Goal: Connect with others: Establish contact or relationships with other users

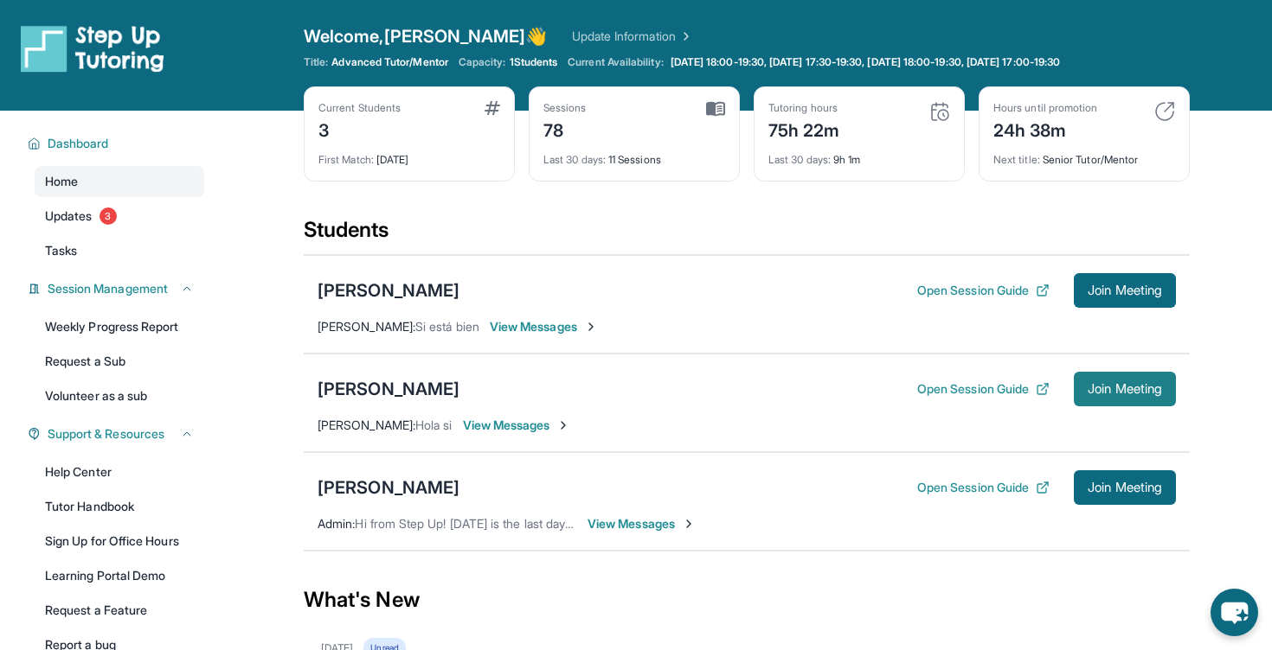
click at [1139, 394] on span "Join Meeting" at bounding box center [1124, 389] width 74 height 10
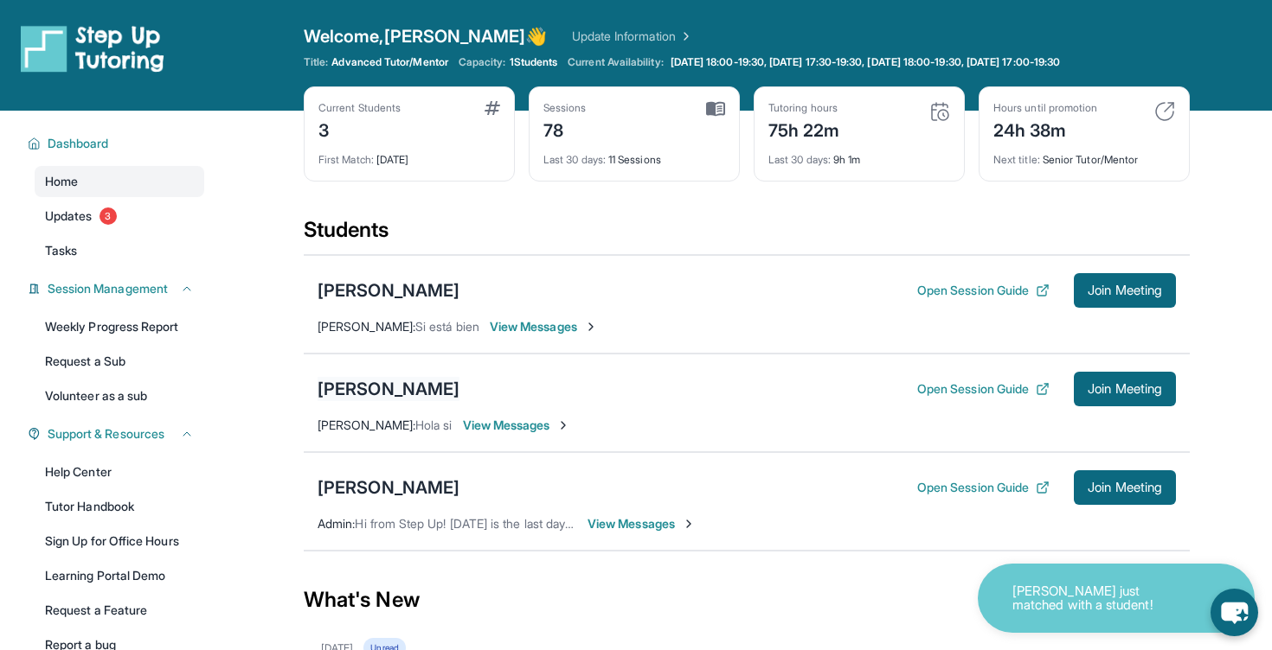
click at [408, 387] on div "[PERSON_NAME]" at bounding box center [388, 389] width 142 height 24
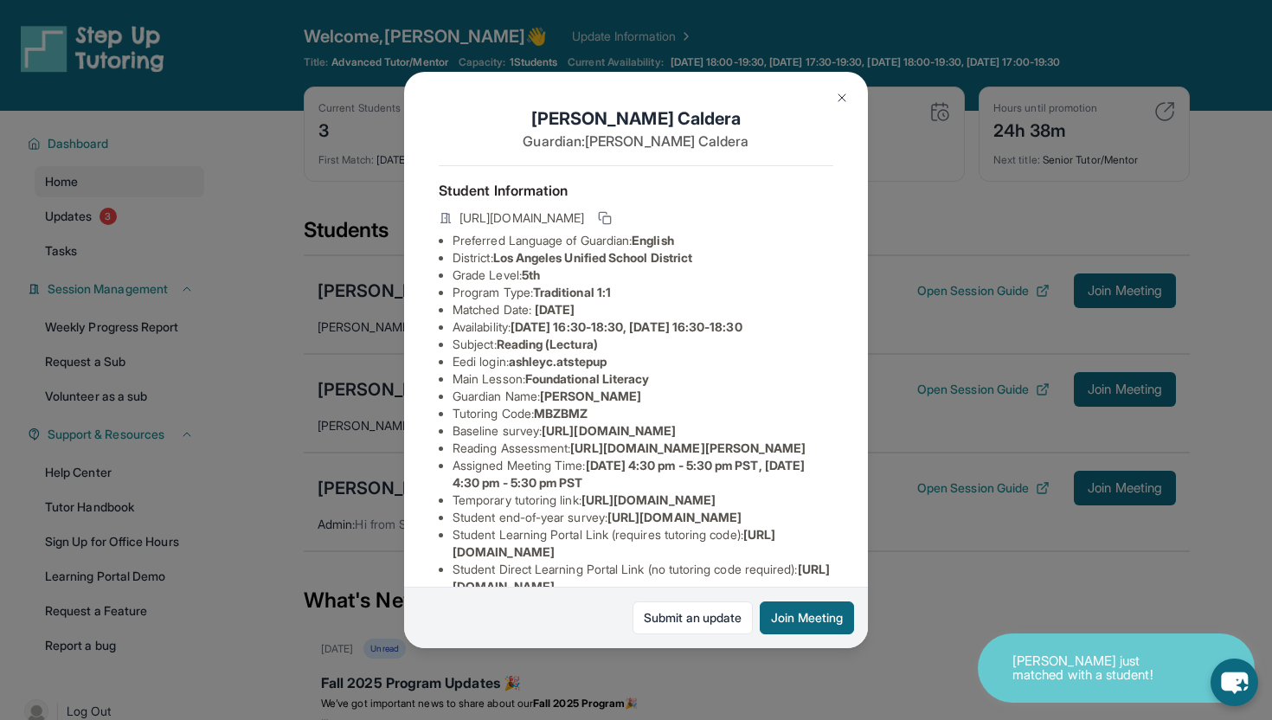
click at [849, 96] on button at bounding box center [841, 97] width 35 height 35
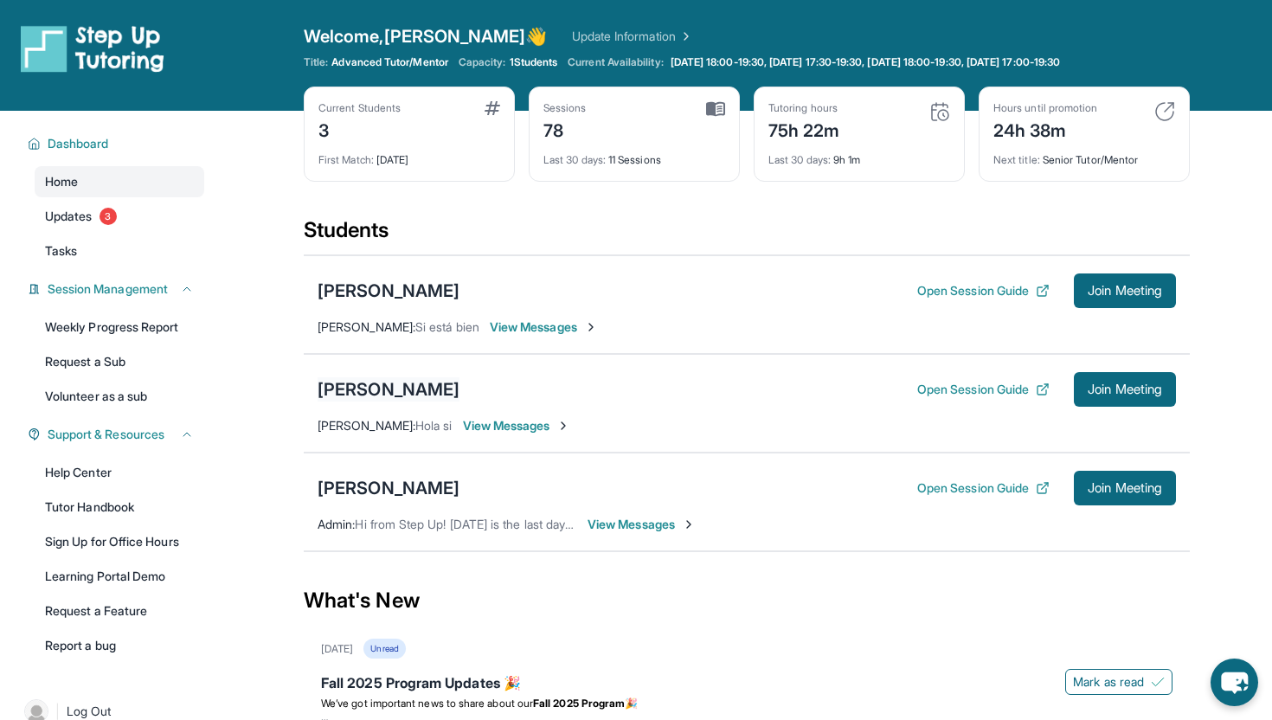
click at [408, 386] on div "[PERSON_NAME]" at bounding box center [388, 389] width 142 height 24
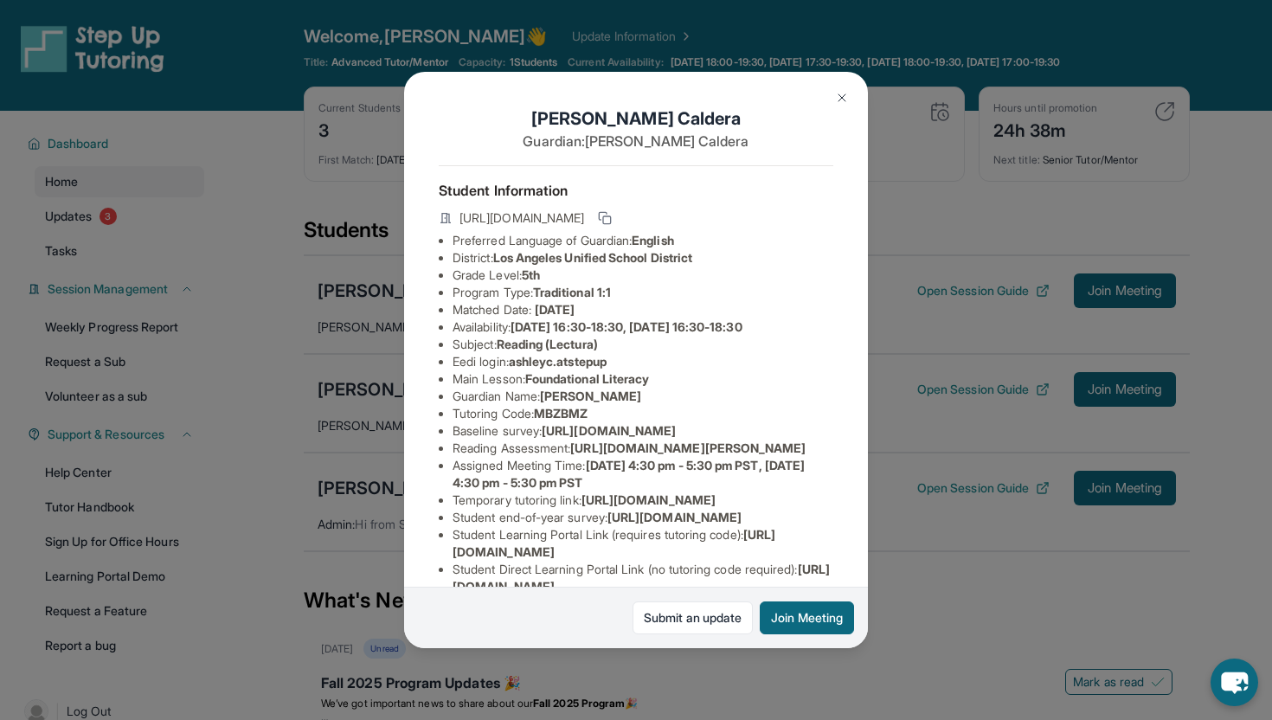
click at [837, 99] on img at bounding box center [842, 98] width 14 height 14
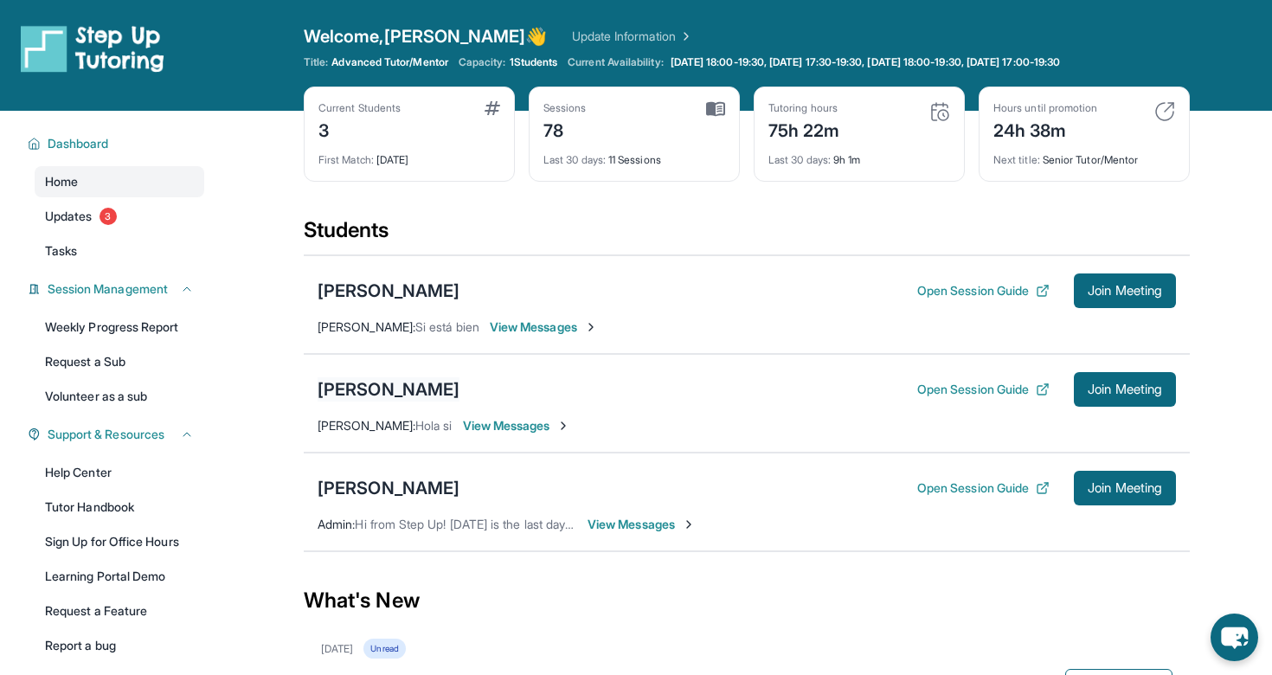
click at [394, 379] on div "[PERSON_NAME]" at bounding box center [388, 389] width 142 height 24
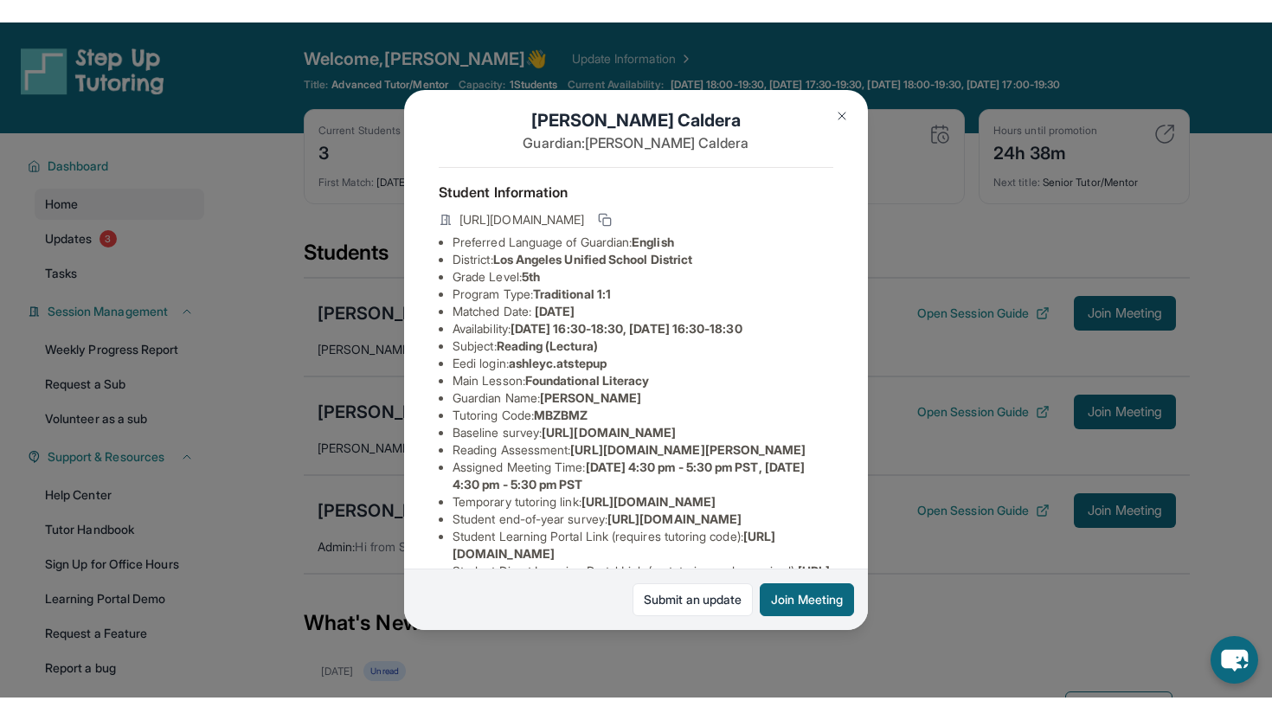
scroll to position [28, 0]
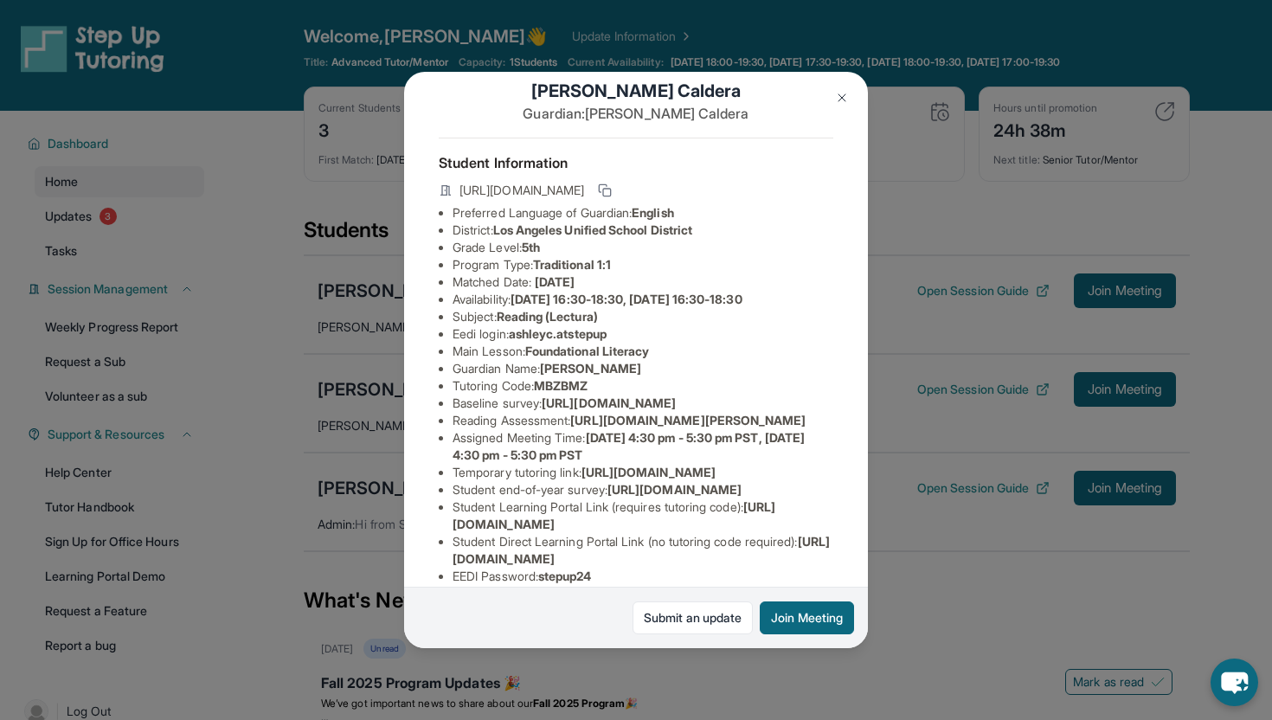
click at [847, 90] on button at bounding box center [841, 97] width 35 height 35
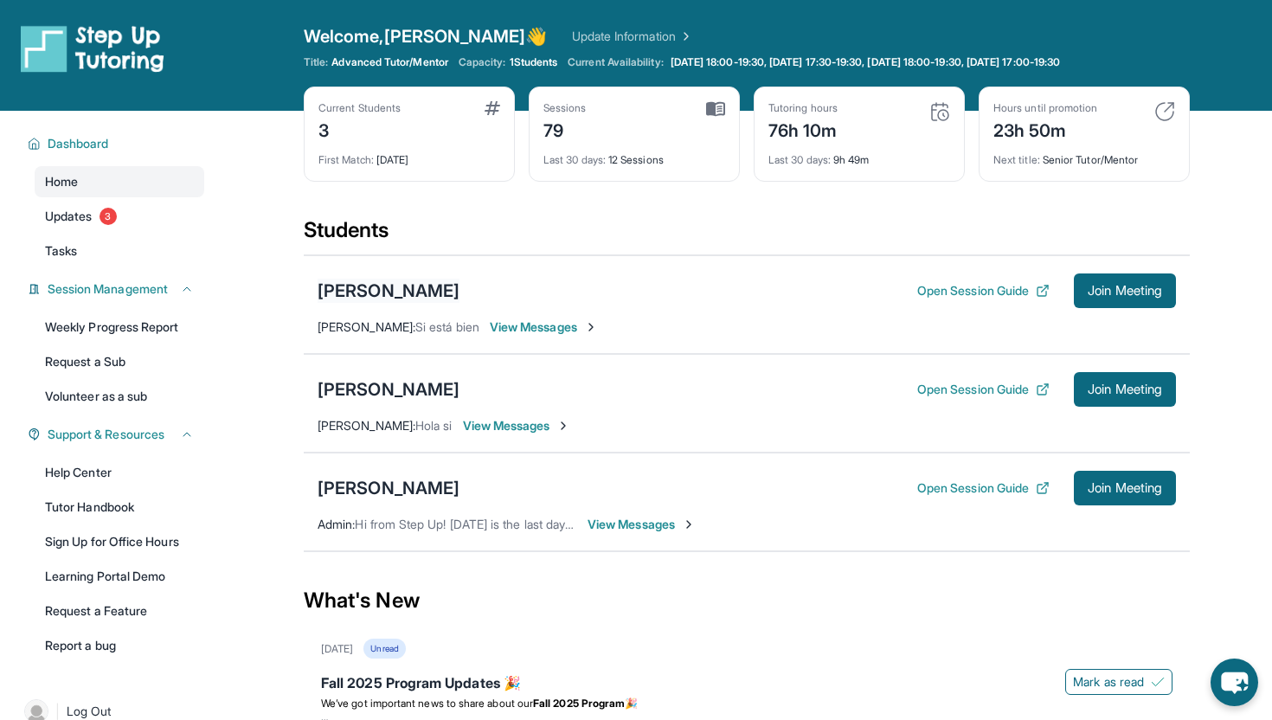
click at [375, 293] on div "[PERSON_NAME]" at bounding box center [388, 291] width 142 height 24
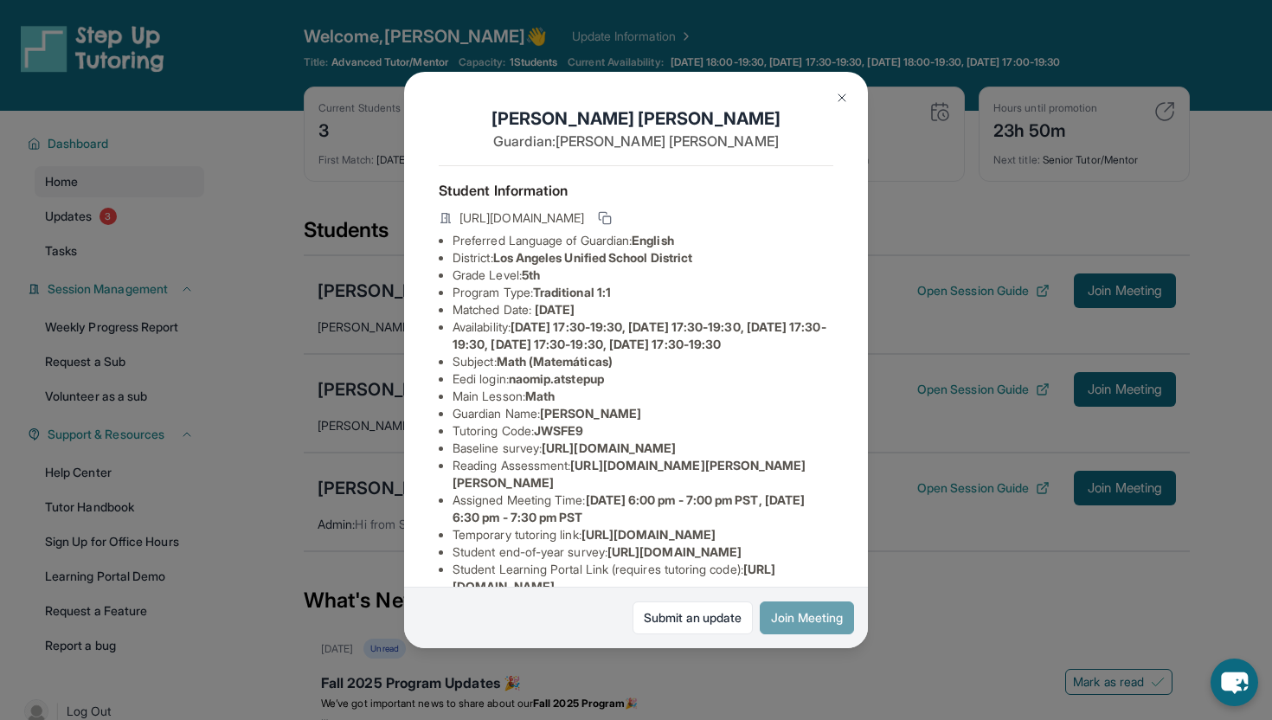
click at [788, 614] on button "Join Meeting" at bounding box center [806, 617] width 94 height 33
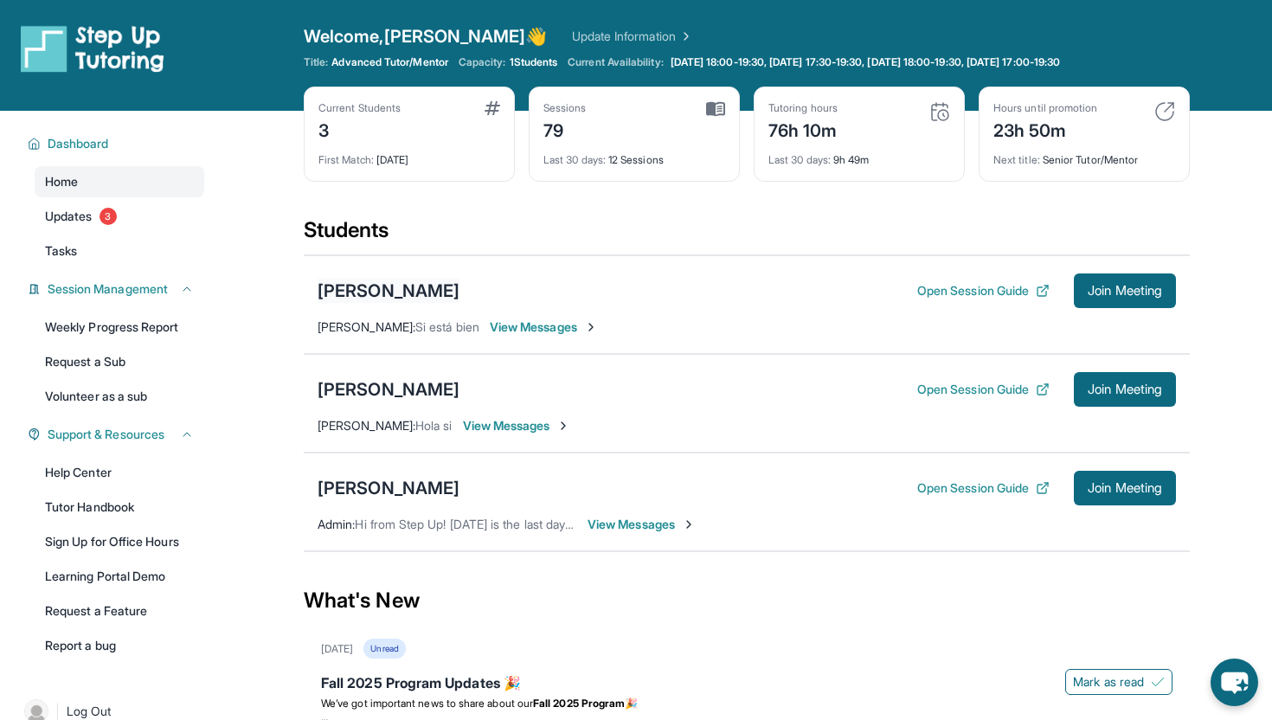
click at [388, 293] on div "[PERSON_NAME]" at bounding box center [388, 291] width 142 height 24
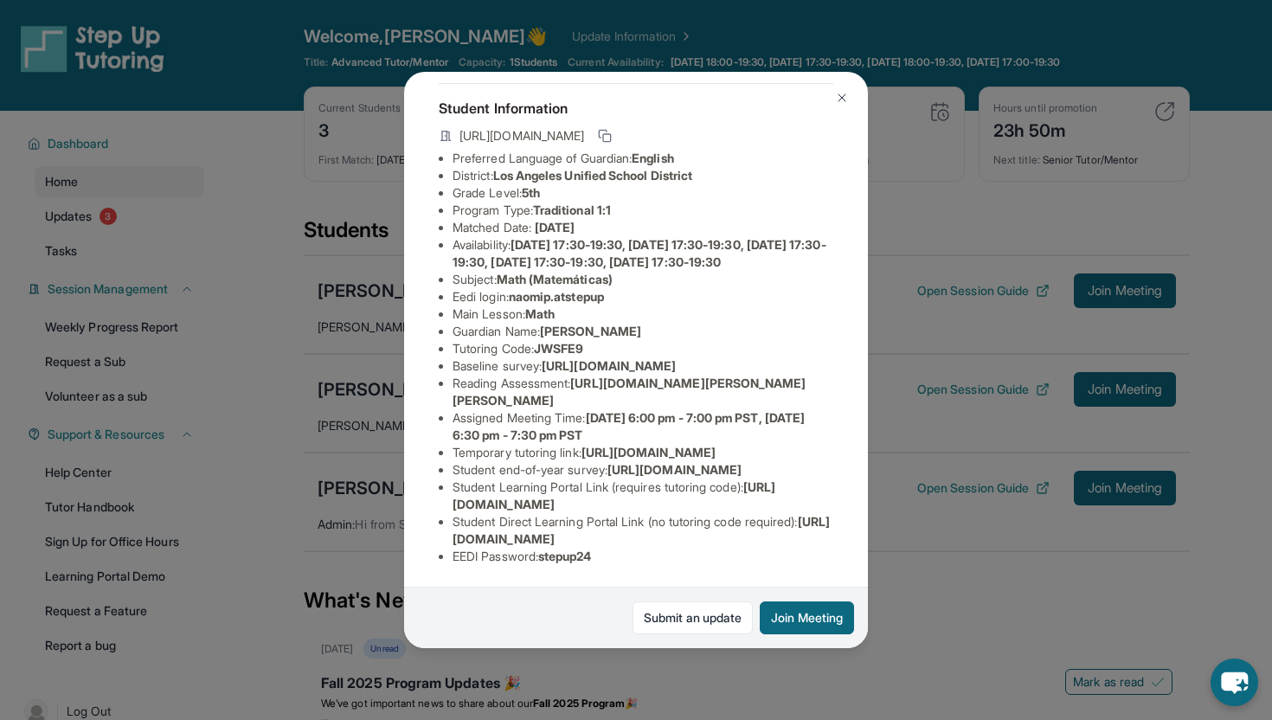
scroll to position [272, 0]
click at [843, 95] on img at bounding box center [842, 98] width 14 height 14
